Goal: Task Accomplishment & Management: Use online tool/utility

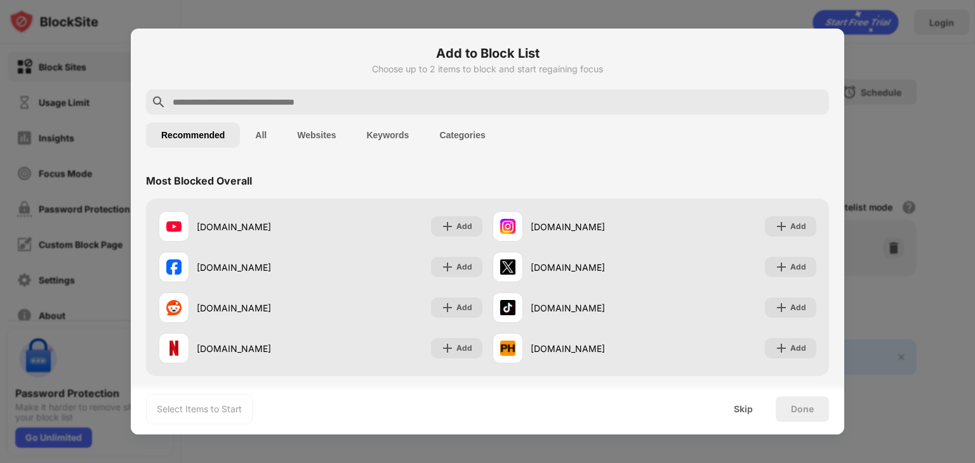
click at [81, 135] on div at bounding box center [487, 231] width 975 height 463
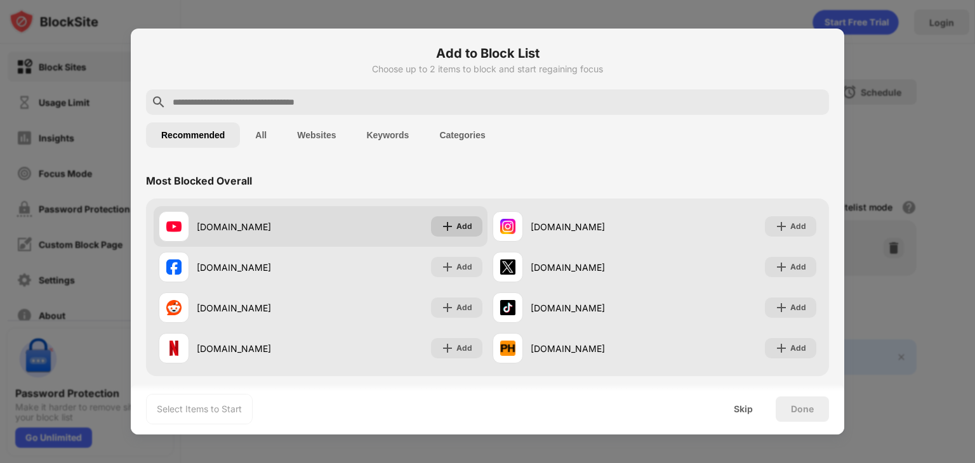
click at [456, 222] on div "Add" at bounding box center [464, 226] width 16 height 13
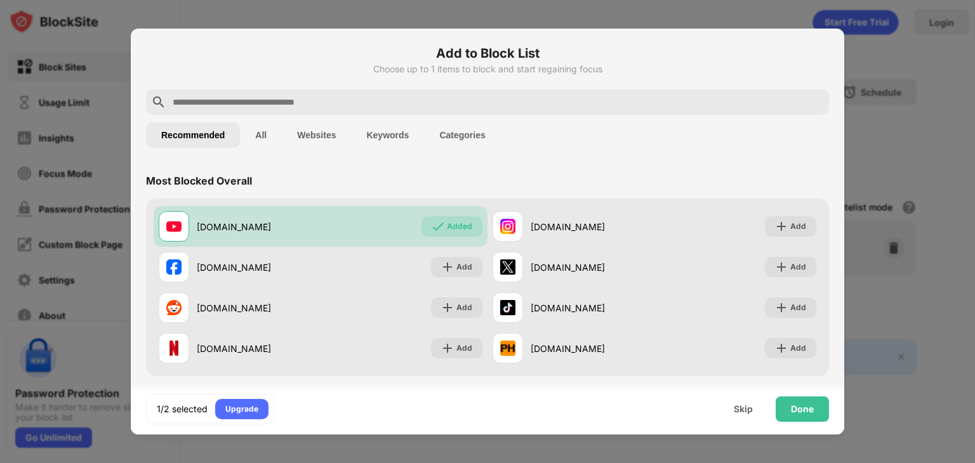
click at [801, 414] on div "Done" at bounding box center [802, 409] width 23 height 10
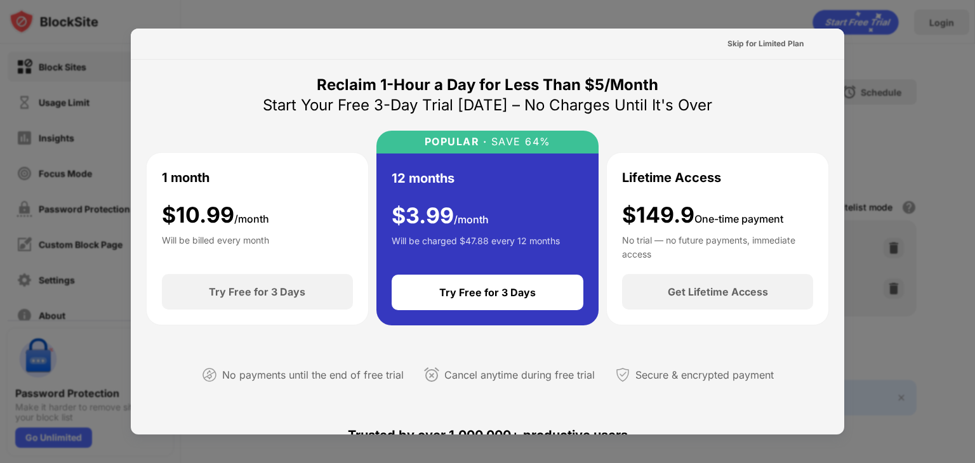
click at [887, 178] on div at bounding box center [487, 231] width 975 height 463
click at [777, 43] on div "Skip for Limited Plan" at bounding box center [766, 43] width 76 height 13
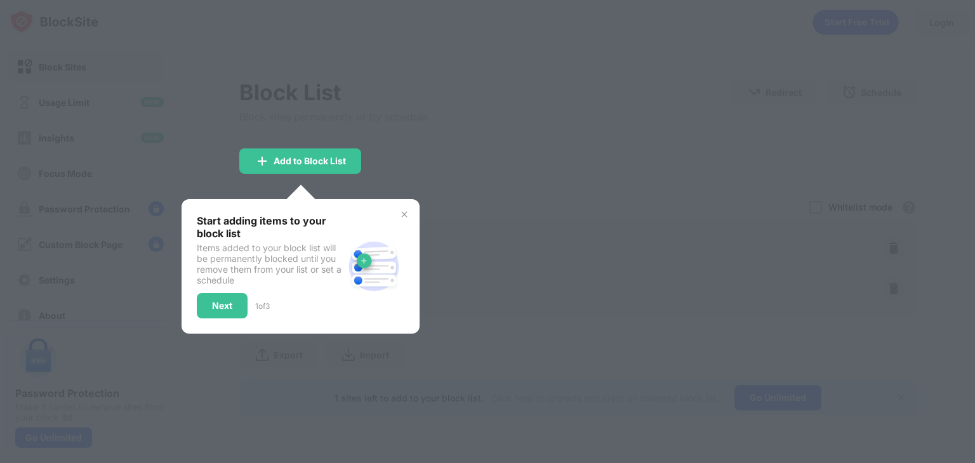
click at [597, 140] on div at bounding box center [487, 231] width 975 height 463
click at [407, 219] on div "Start adding items to your block list Items added to your block list will be pe…" at bounding box center [301, 266] width 238 height 135
click at [406, 211] on img at bounding box center [404, 214] width 10 height 10
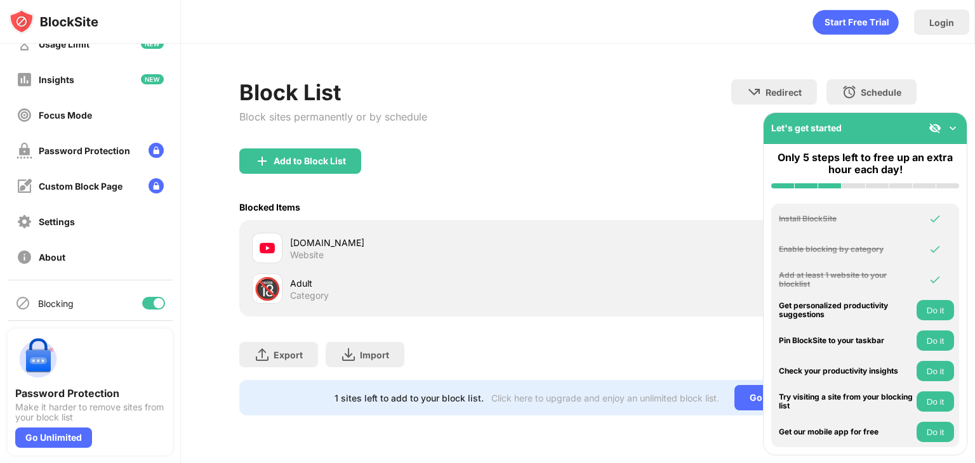
scroll to position [94, 0]
